Goal: Find specific page/section: Find specific page/section

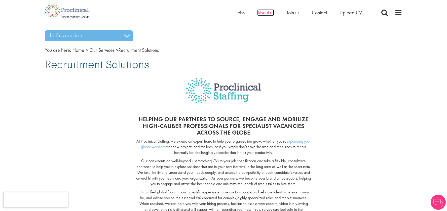
click at [268, 13] on span "About us" at bounding box center [265, 12] width 17 height 7
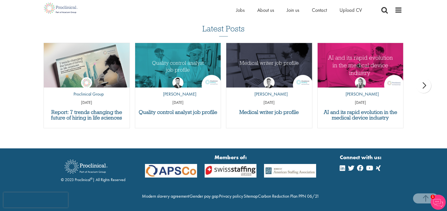
scroll to position [637, 0]
click at [25, 47] on div "Latest Posts Report: 7 trends changing the future of hiring in life sciences by…" at bounding box center [223, 78] width 447 height 109
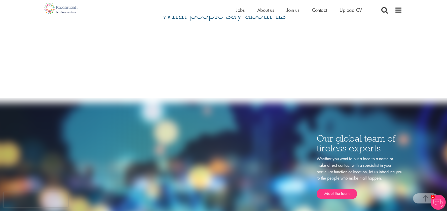
scroll to position [691, 0]
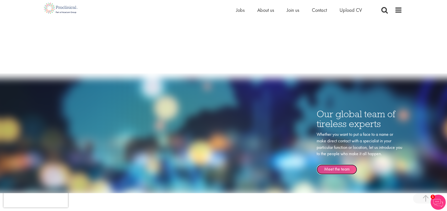
click at [335, 169] on link "Meet the team" at bounding box center [337, 170] width 41 height 10
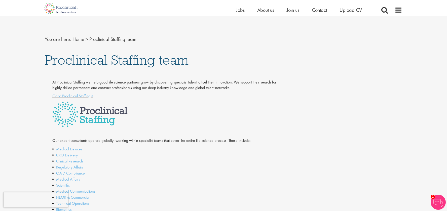
scroll to position [25, 0]
